Goal: Task Accomplishment & Management: Complete application form

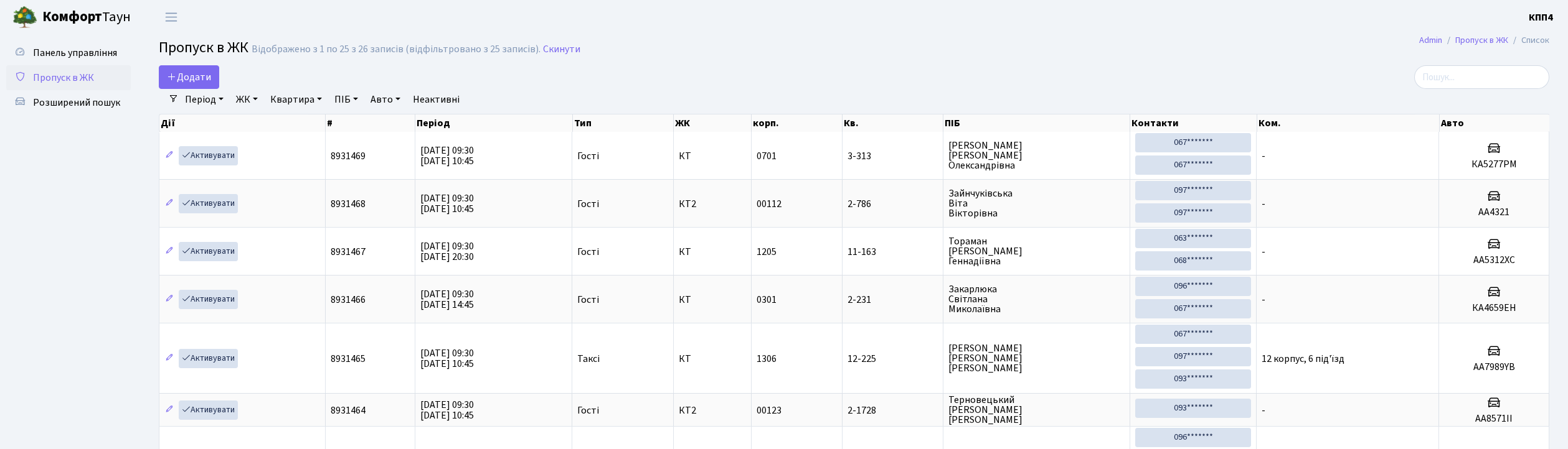
select select "25"
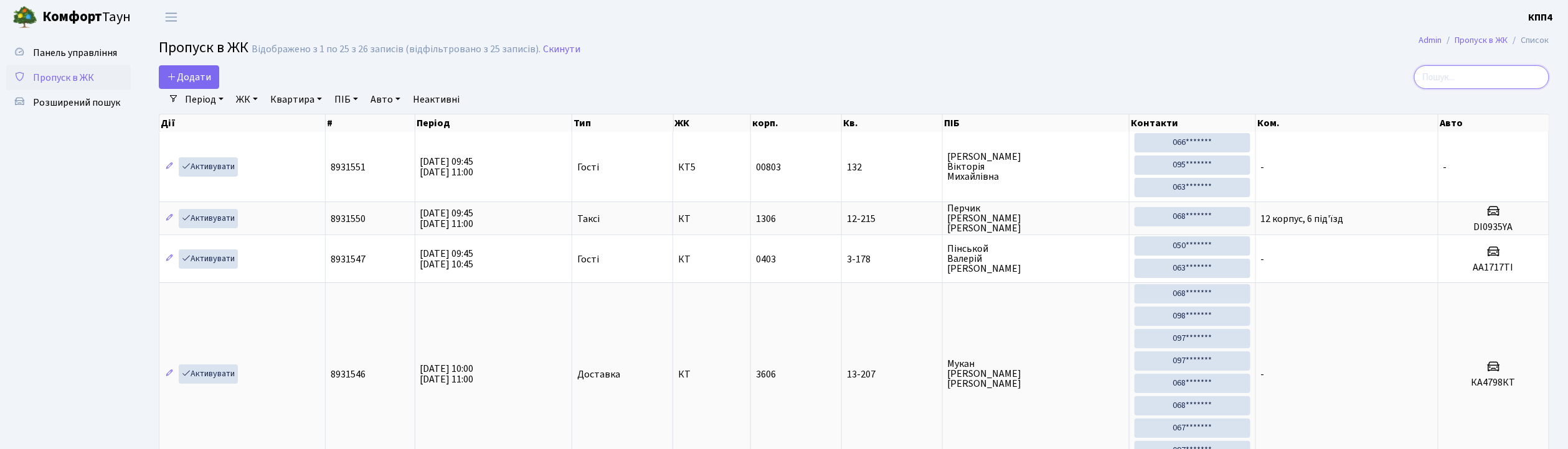
click at [1480, 70] on input "search" at bounding box center [1481, 77] width 135 height 23
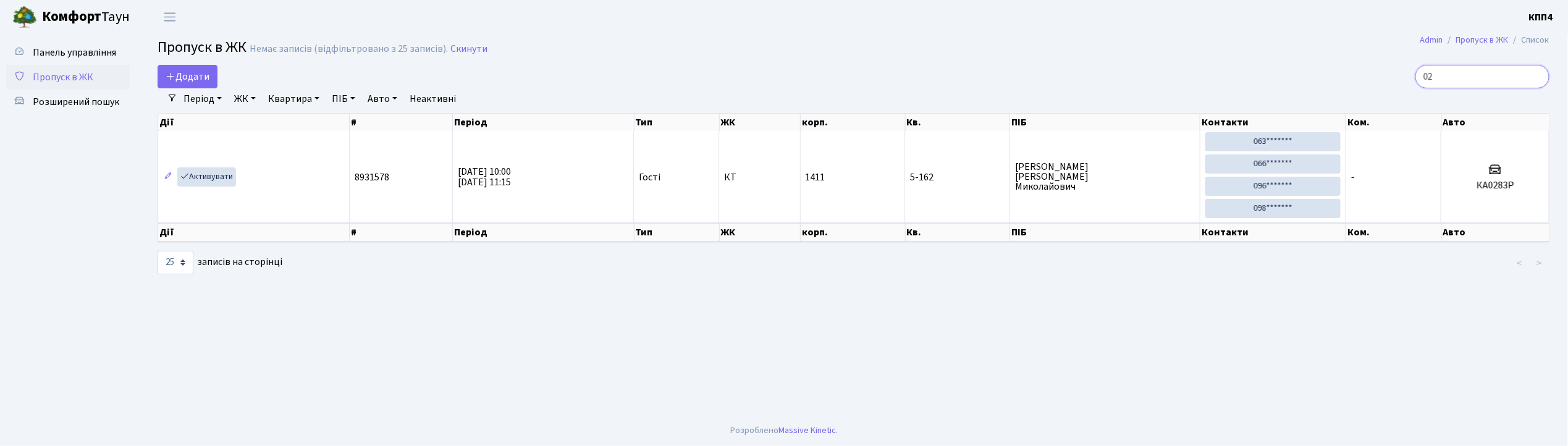
type input "0"
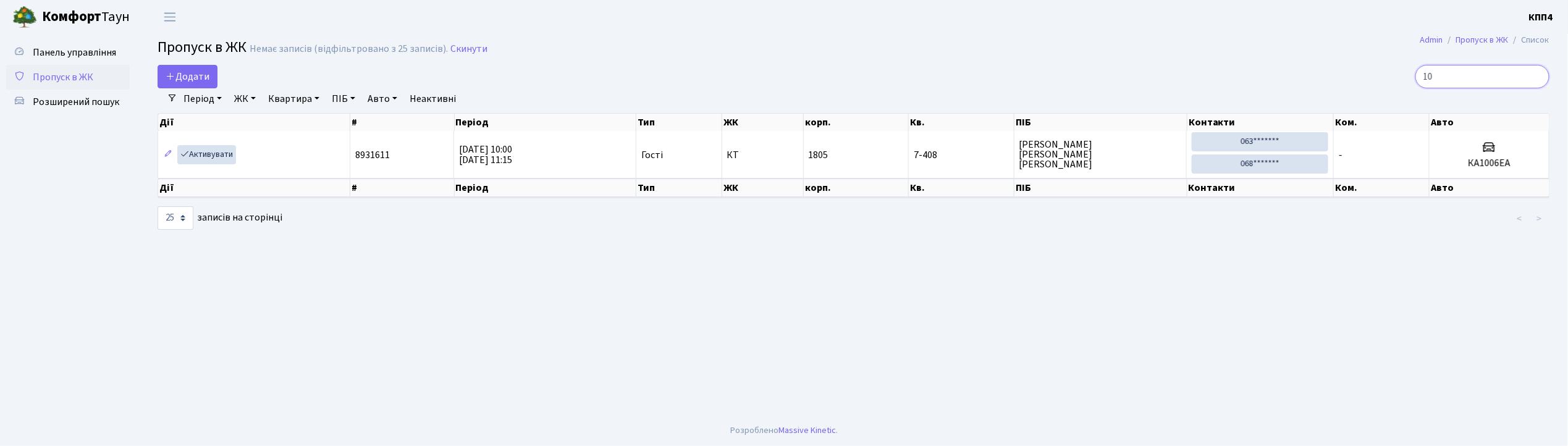
type input "1"
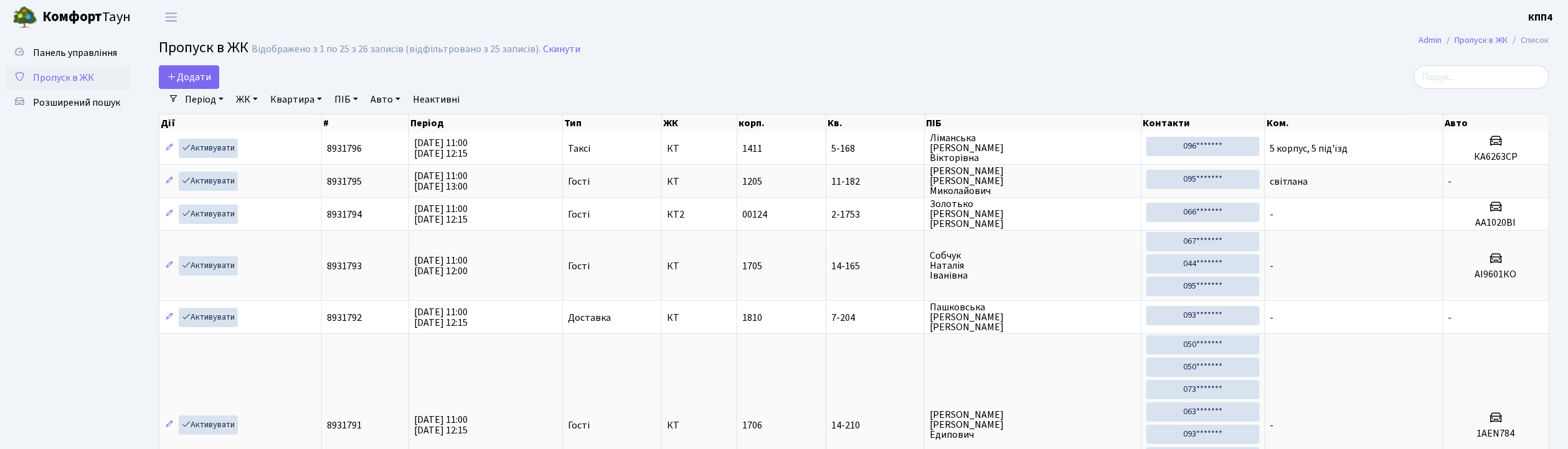
click at [222, 75] on div "Додати" at bounding box center [619, 77] width 921 height 23
click at [183, 76] on span "Додати" at bounding box center [189, 77] width 44 height 14
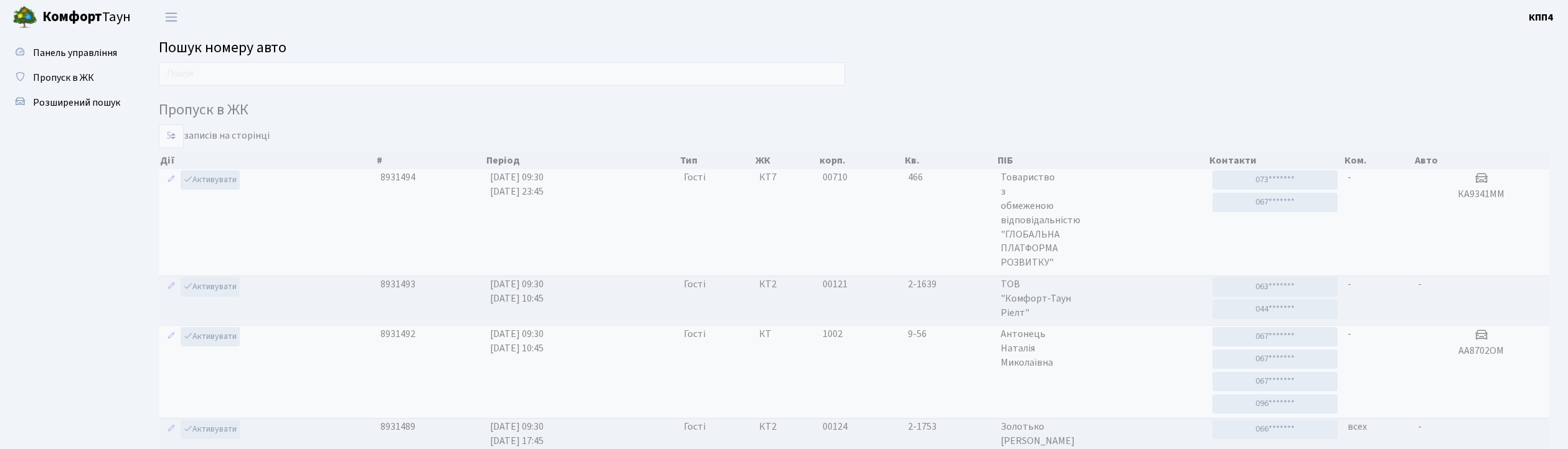
scroll to position [67, 0]
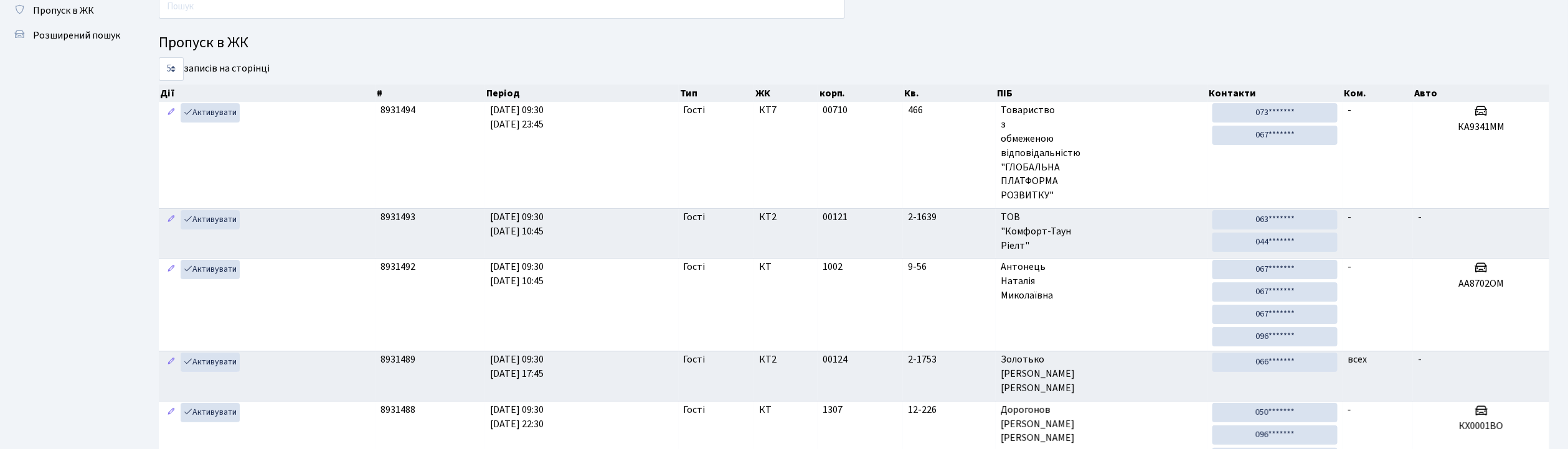
type input "0"
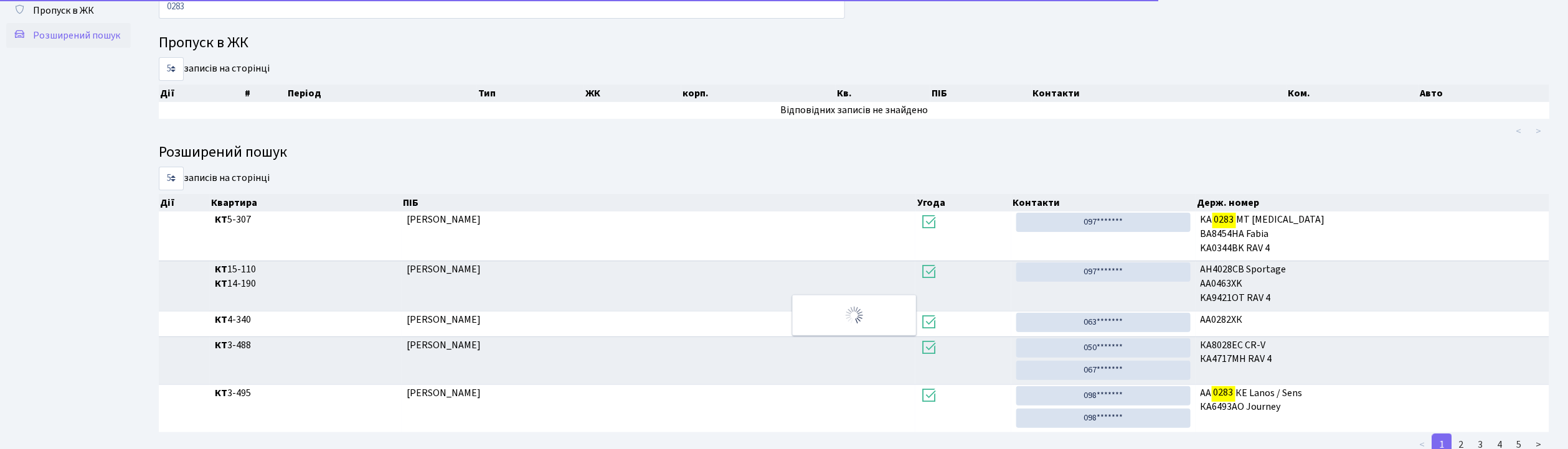
scroll to position [0, 0]
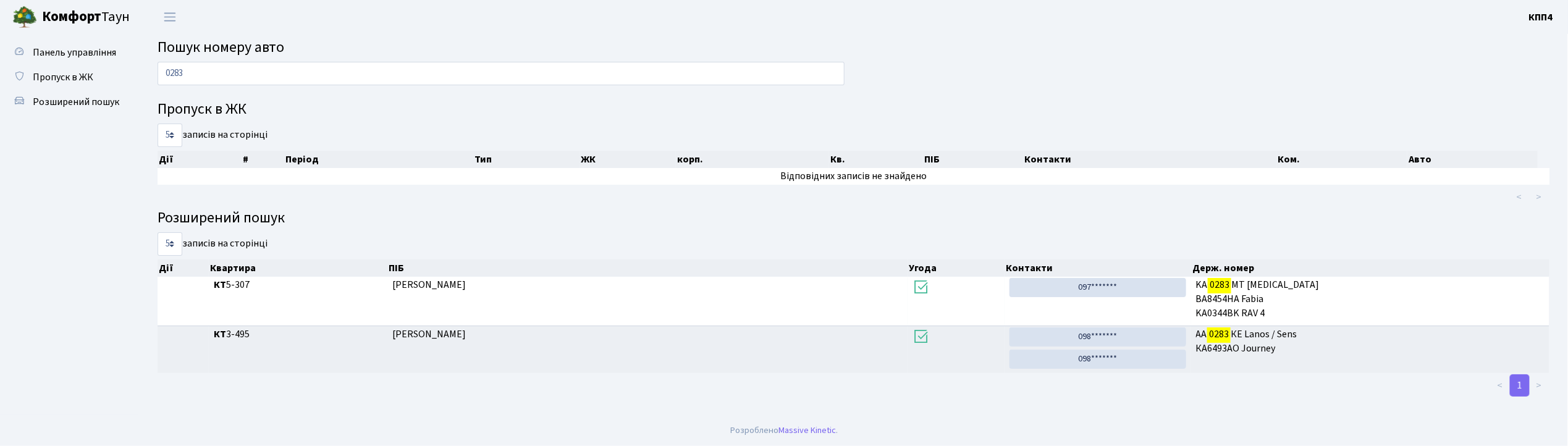
click at [1541, 386] on li ">" at bounding box center [1539, 386] width 20 height 22
click at [342, 72] on input "0283" at bounding box center [501, 73] width 687 height 23
type input "0"
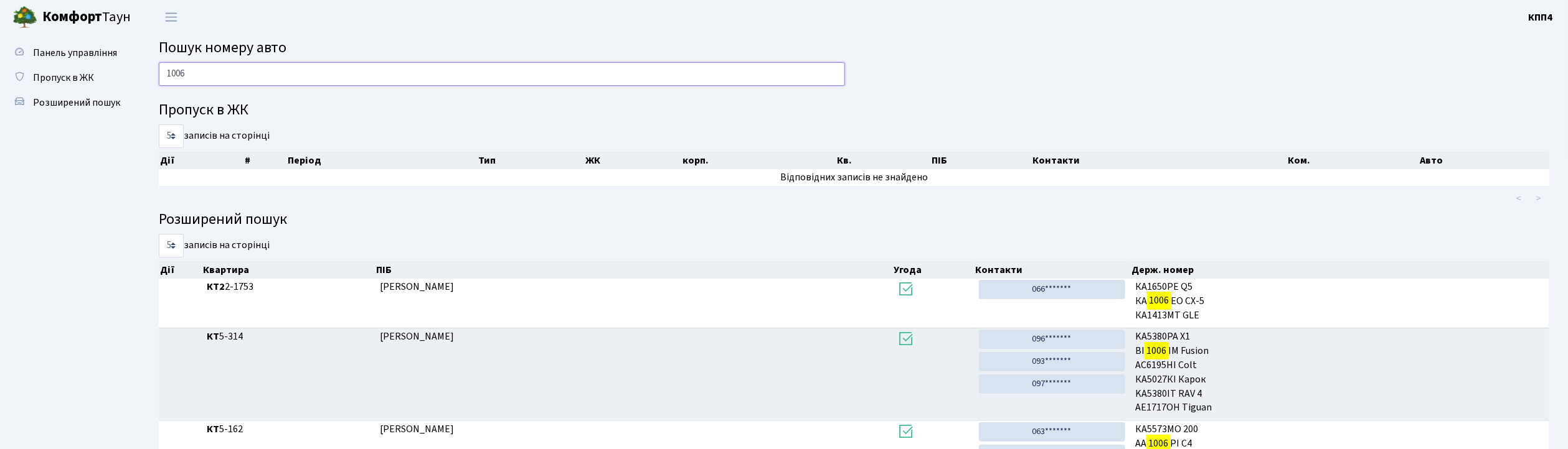
click at [279, 78] on input "1006" at bounding box center [501, 74] width 686 height 23
type input "1"
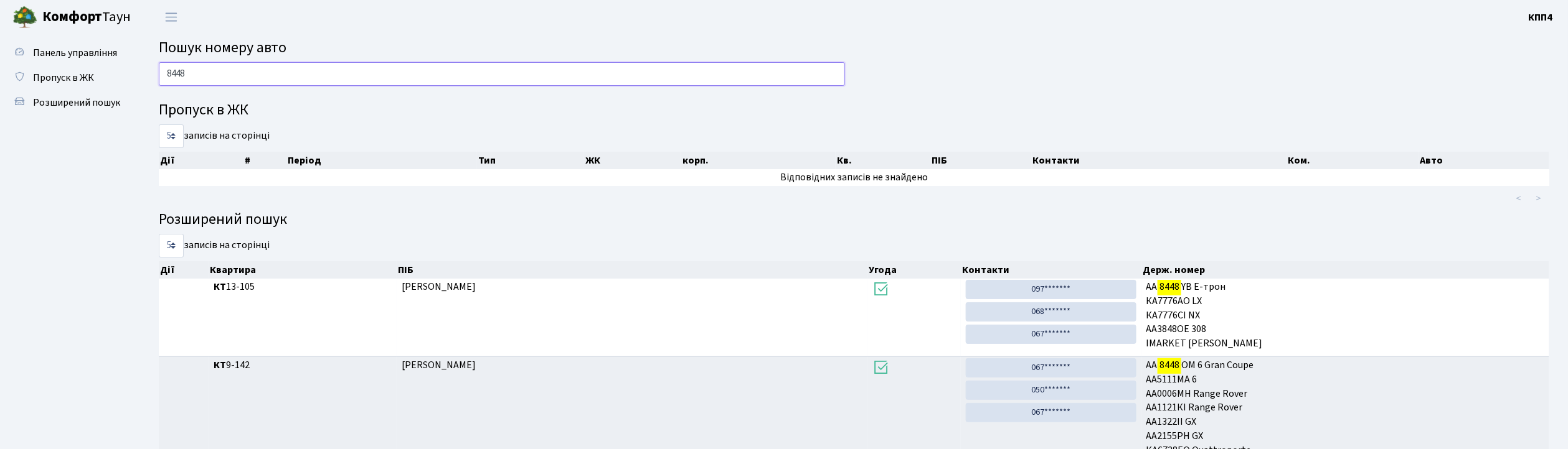
type input "8448"
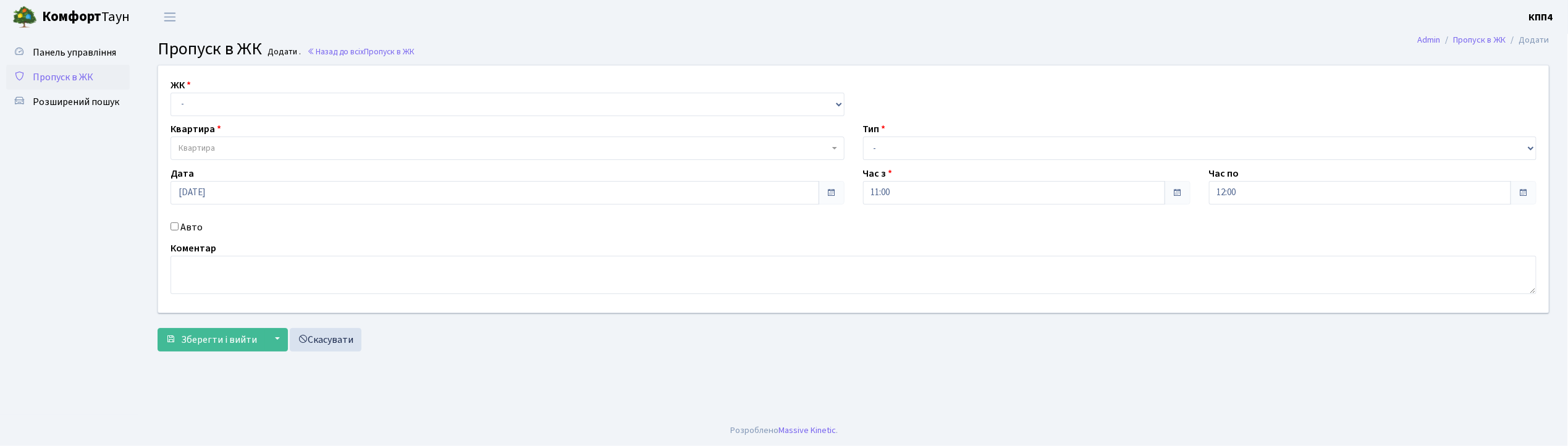
click at [188, 117] on div "ЖК - КТ, вул. Регенераторна, 4 КТ2, просп. Соборності, 17 КТ3, вул. Березнева, …" at bounding box center [853, 189] width 1409 height 247
drag, startPoint x: 196, startPoint y: 101, endPoint x: 198, endPoint y: 115, distance: 14.1
click at [198, 113] on select "- КТ, вул. Регенераторна, 4 КТ2, просп. Соборності, 17 КТ3, вул. Березнева, 16 …" at bounding box center [508, 104] width 674 height 23
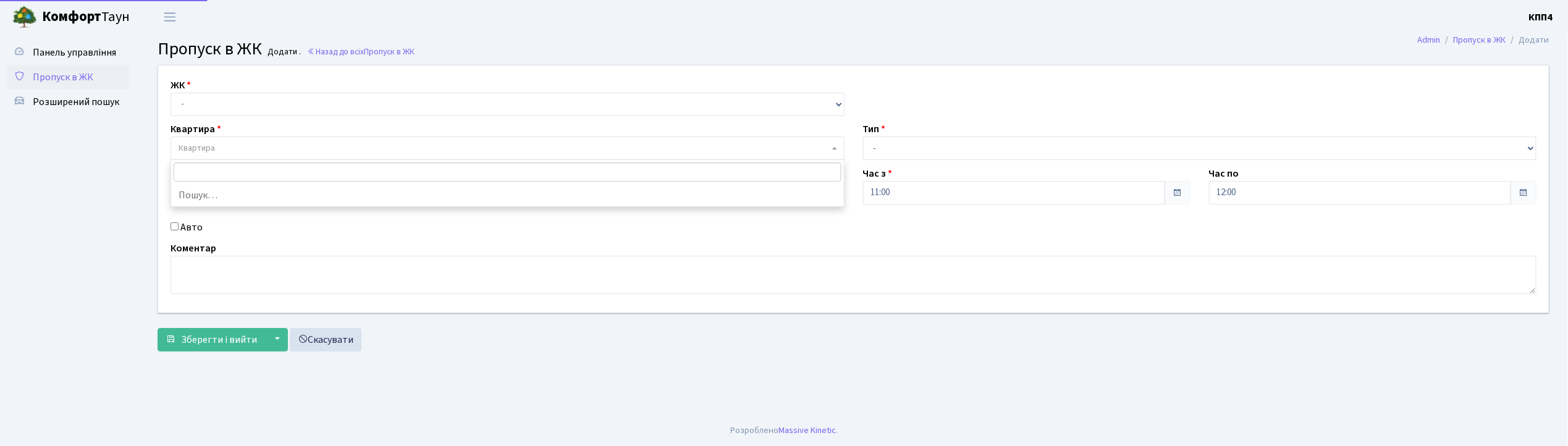
drag, startPoint x: 198, startPoint y: 115, endPoint x: 195, endPoint y: 151, distance: 36.1
click at [195, 151] on span "Квартира" at bounding box center [197, 149] width 37 height 13
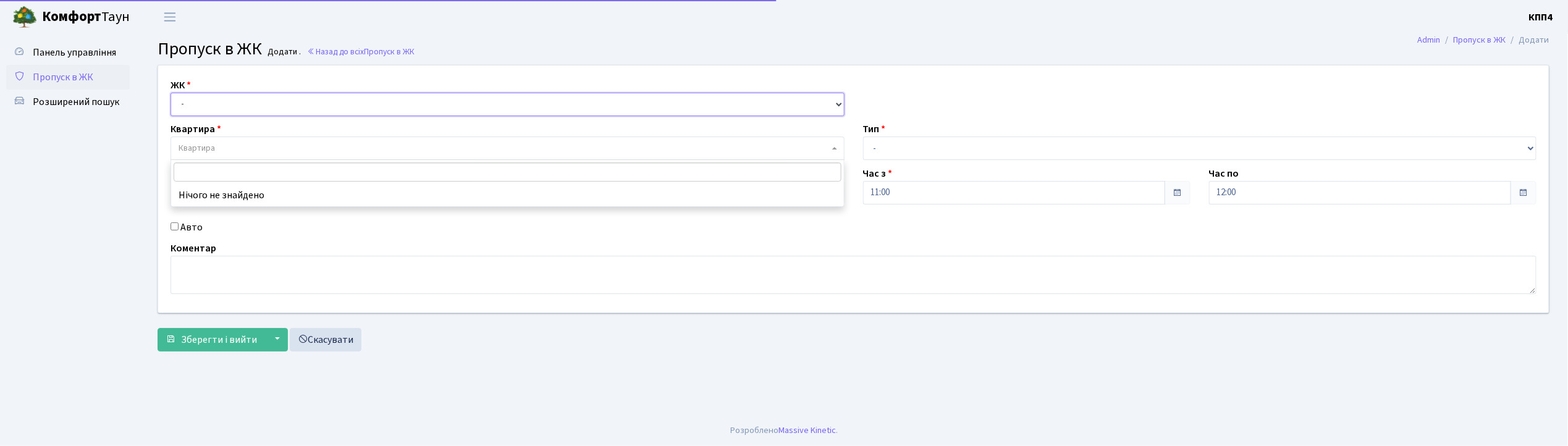
click at [201, 103] on select "- КТ, вул. Регенераторна, 4 КТ2, просп. Соборності, 17 КТ3, вул. Березнева, 16 …" at bounding box center [508, 104] width 674 height 23
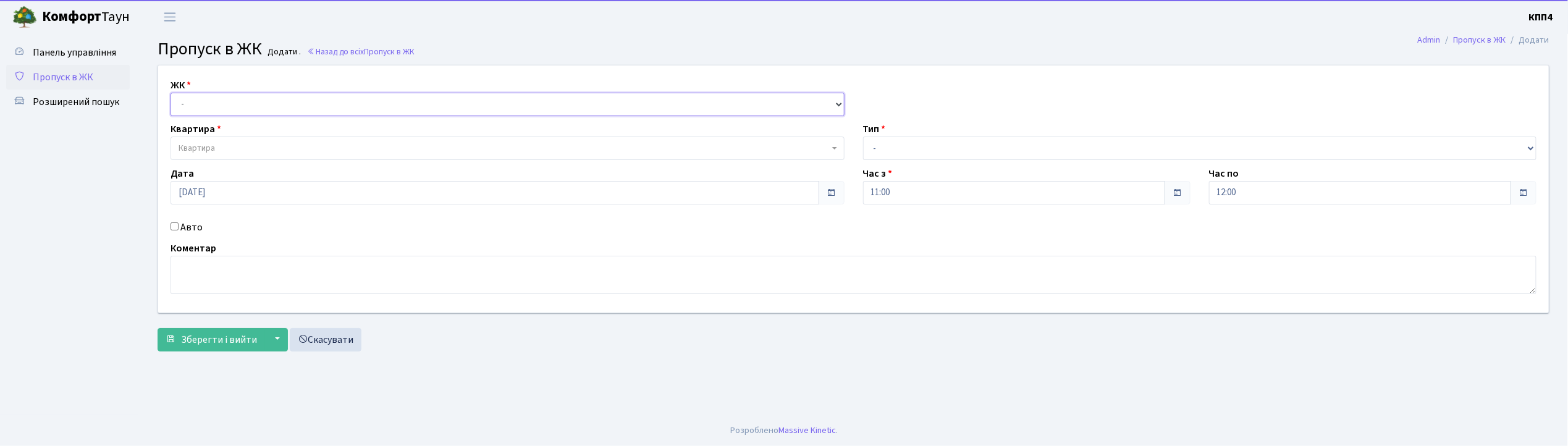
select select "271"
click at [171, 93] on select "- КТ, вул. Регенераторна, 4 КТ2, просп. Соборності, 17 КТ3, вул. Березнева, 16 …" at bounding box center [508, 104] width 674 height 23
select select
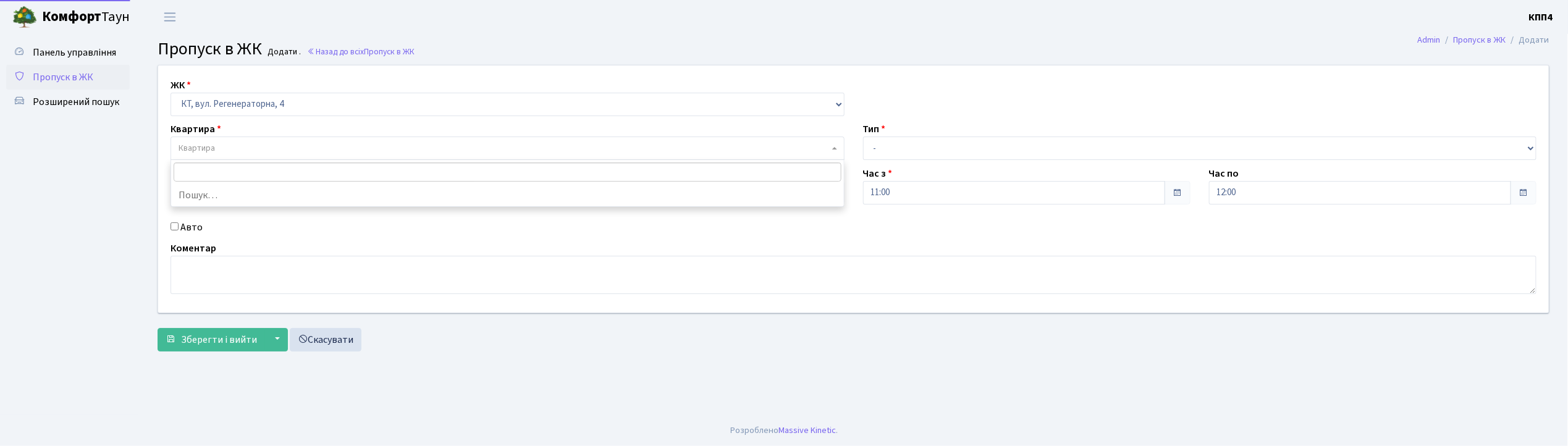
click at [220, 146] on span "Квартира" at bounding box center [504, 149] width 650 height 13
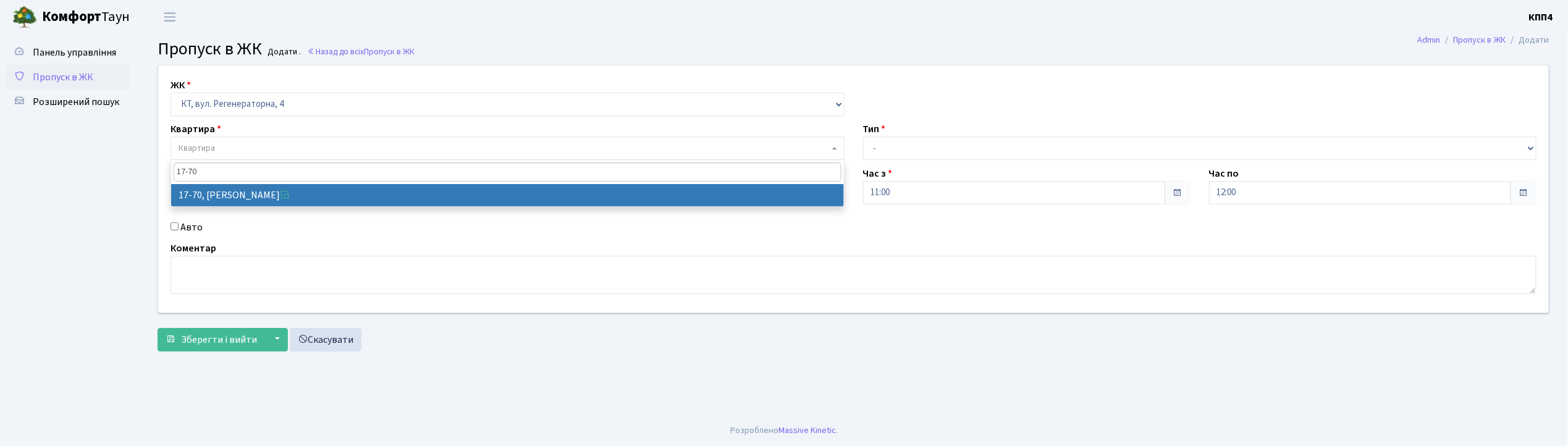
type input "17-70"
select select "9024"
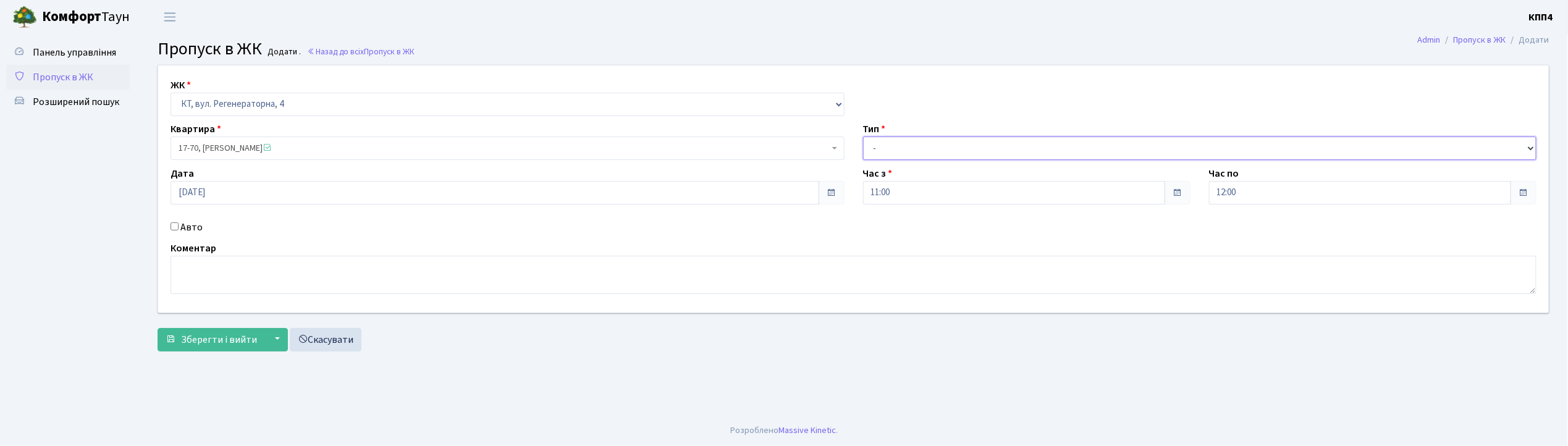
drag, startPoint x: 952, startPoint y: 141, endPoint x: 939, endPoint y: 159, distance: 22.2
click at [944, 151] on select "- Доставка Таксі Гості Сервіс" at bounding box center [1200, 148] width 674 height 23
select select "1"
click at [863, 137] on select "- Доставка Таксі Гості Сервіс" at bounding box center [1200, 148] width 674 height 23
drag, startPoint x: 196, startPoint y: 347, endPoint x: 312, endPoint y: 180, distance: 203.3
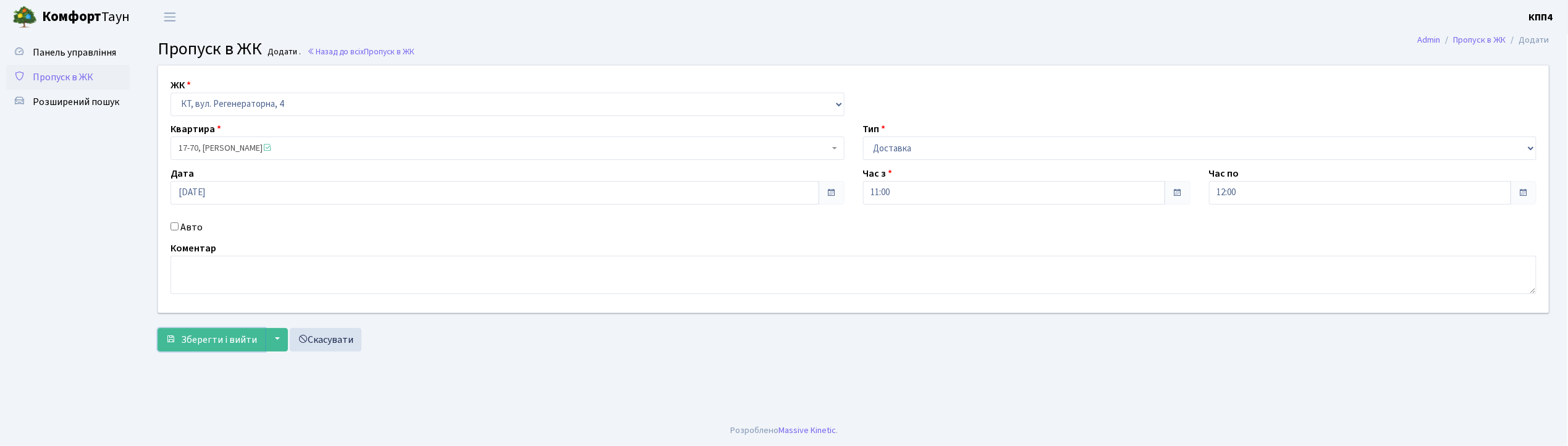
click at [199, 339] on button "Зберегти і вийти" at bounding box center [211, 340] width 108 height 23
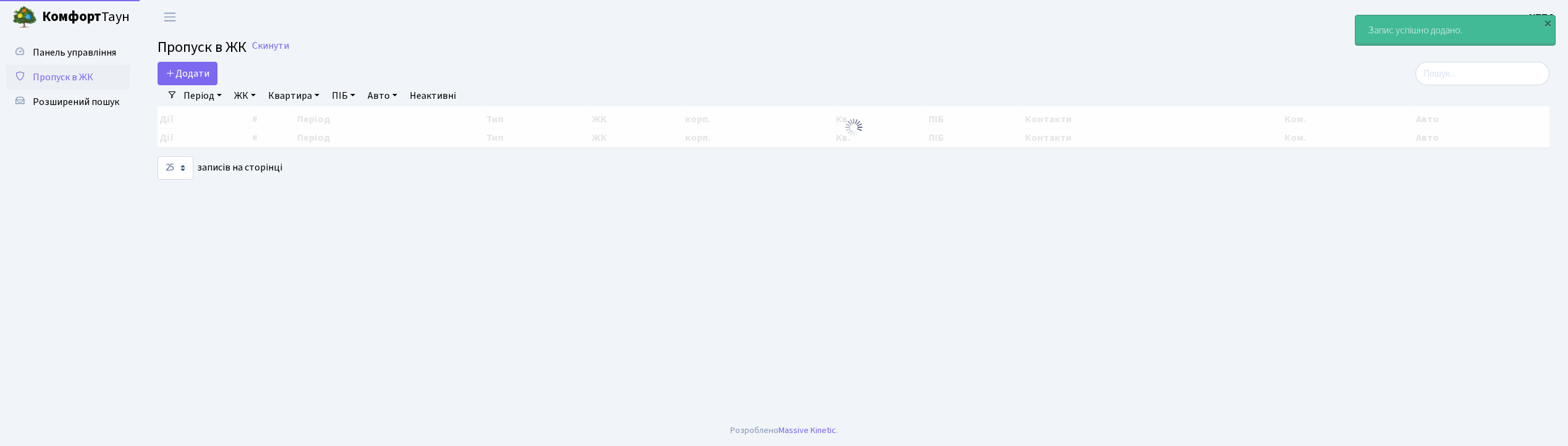
select select "25"
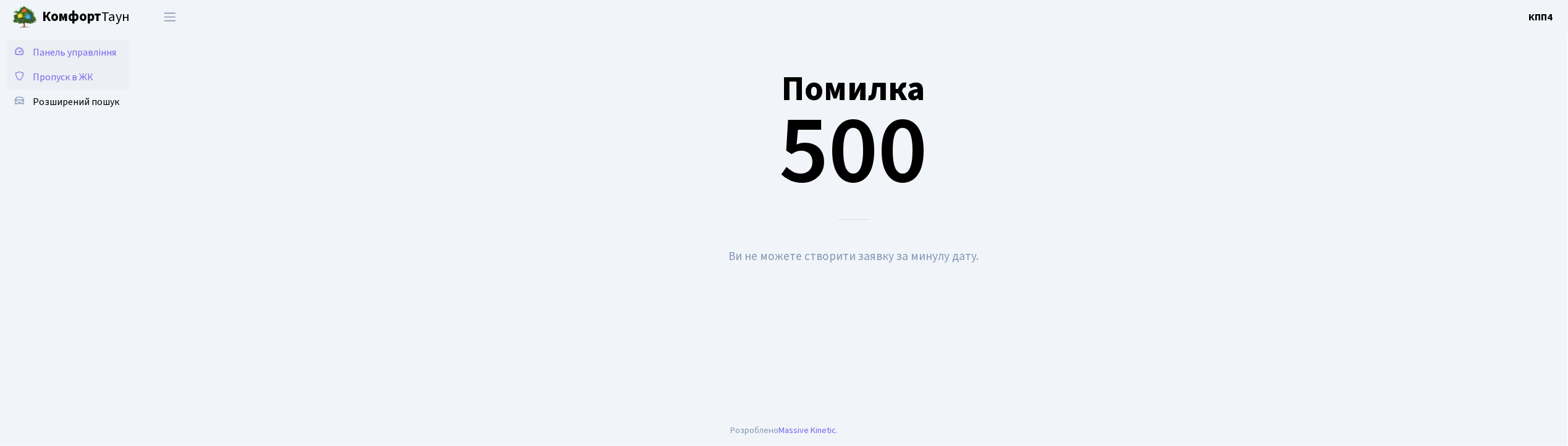
click at [80, 55] on span "Панель управління" at bounding box center [74, 53] width 83 height 14
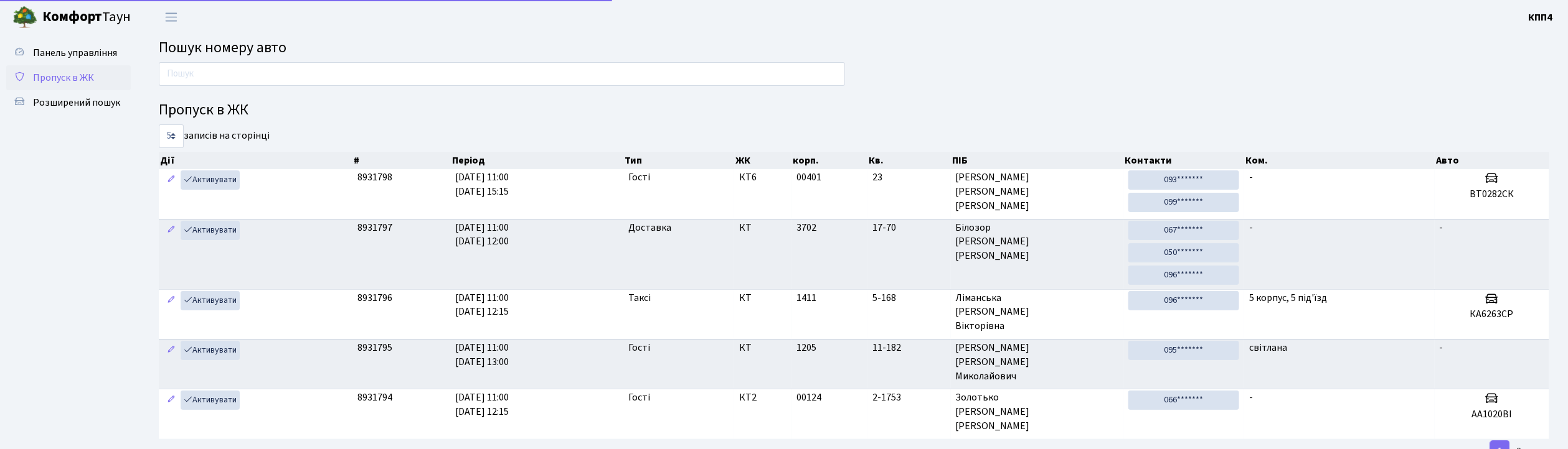
click at [67, 76] on span "Пропуск в ЖК" at bounding box center [63, 78] width 61 height 14
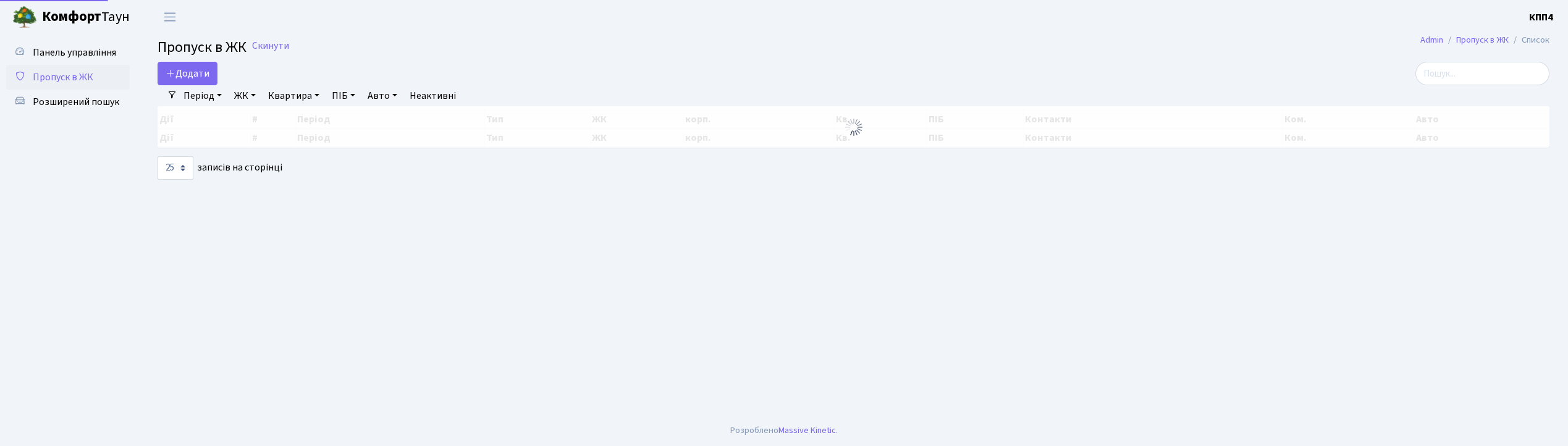
select select "25"
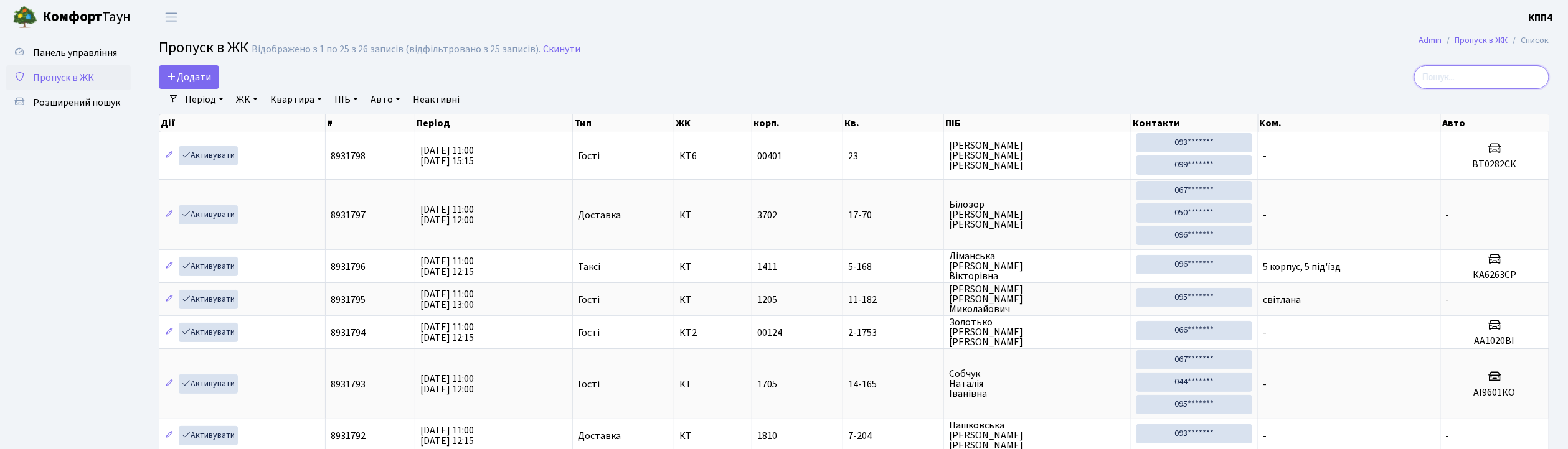
click at [1487, 81] on input "search" at bounding box center [1481, 77] width 135 height 23
